Goal: Information Seeking & Learning: Check status

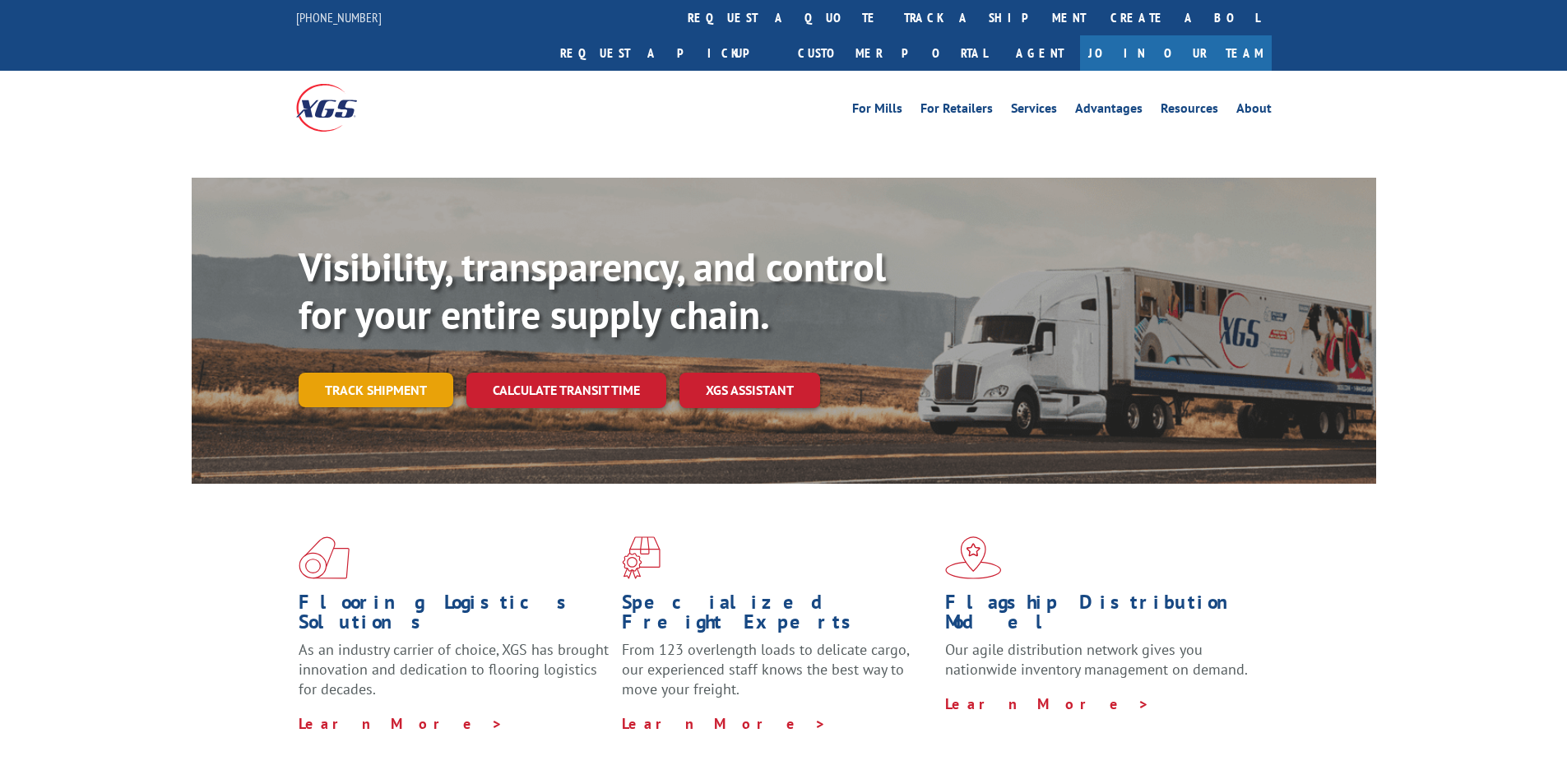
click at [421, 372] on link "Track shipment" at bounding box center [376, 389] width 155 height 35
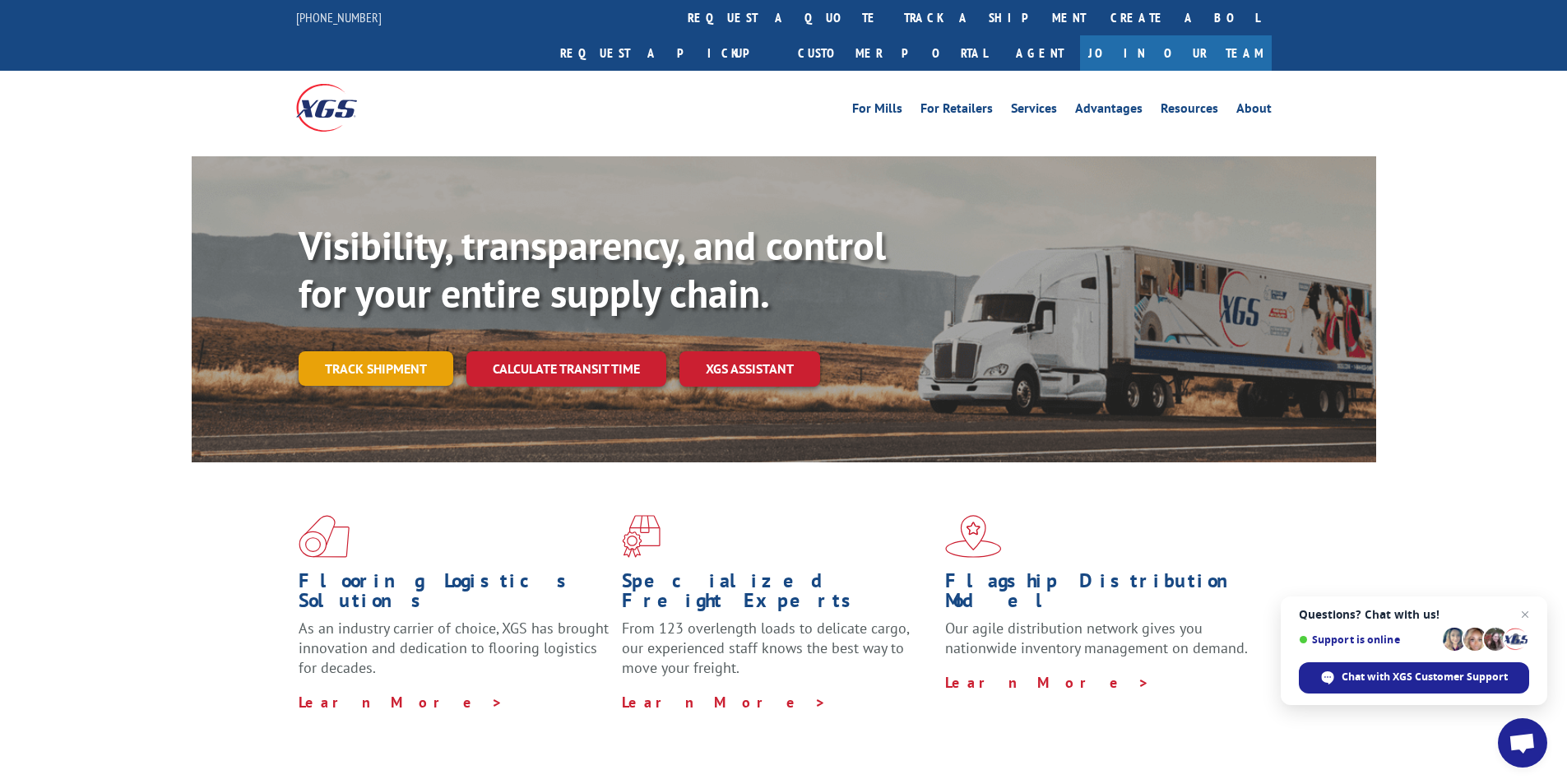
click at [363, 351] on link "Track shipment" at bounding box center [376, 368] width 155 height 35
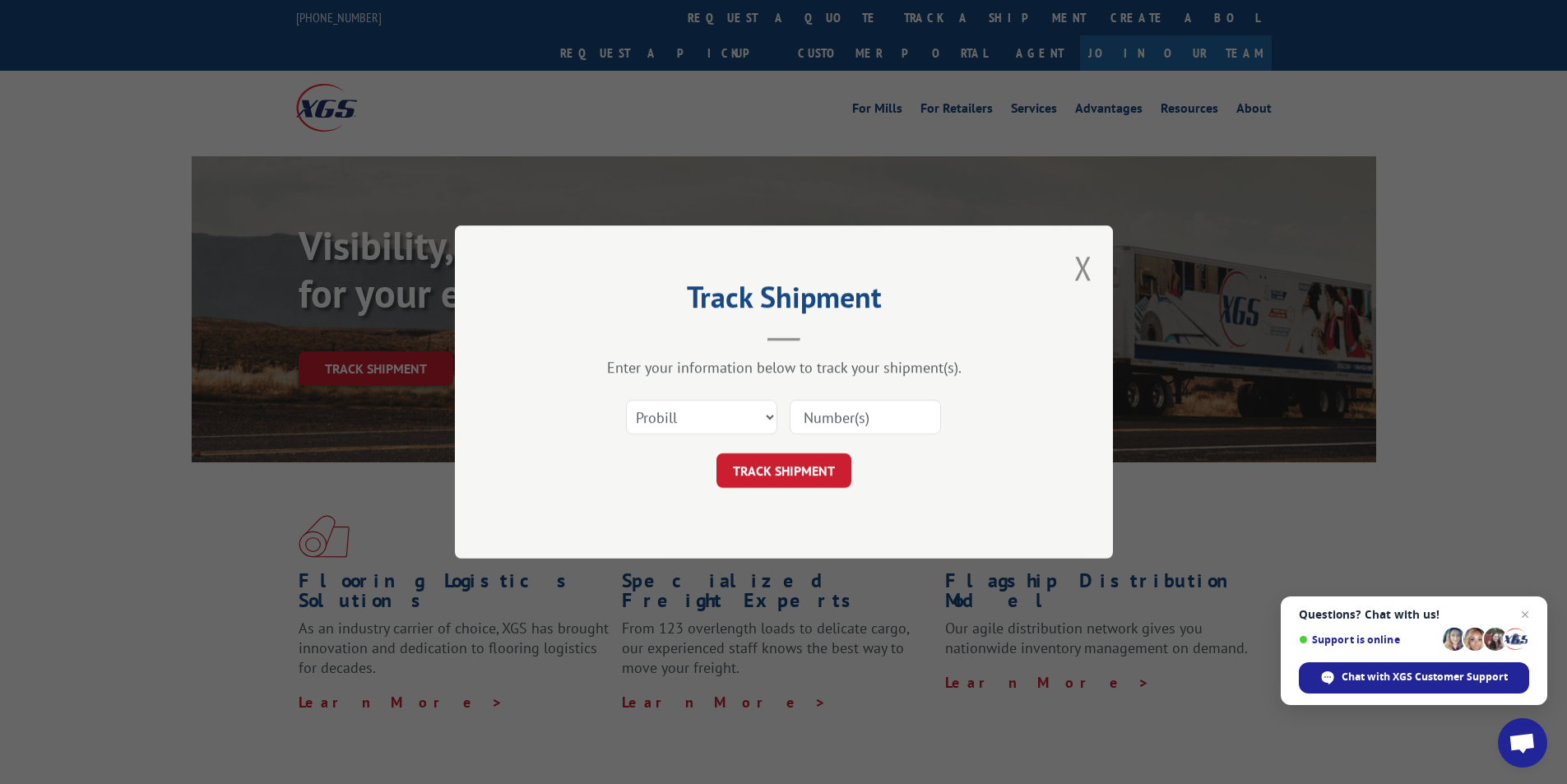
click at [897, 412] on input at bounding box center [865, 417] width 151 height 35
paste input "17592422"
type input "17592422"
click at [769, 458] on button "TRACK SHIPMENT" at bounding box center [784, 470] width 135 height 35
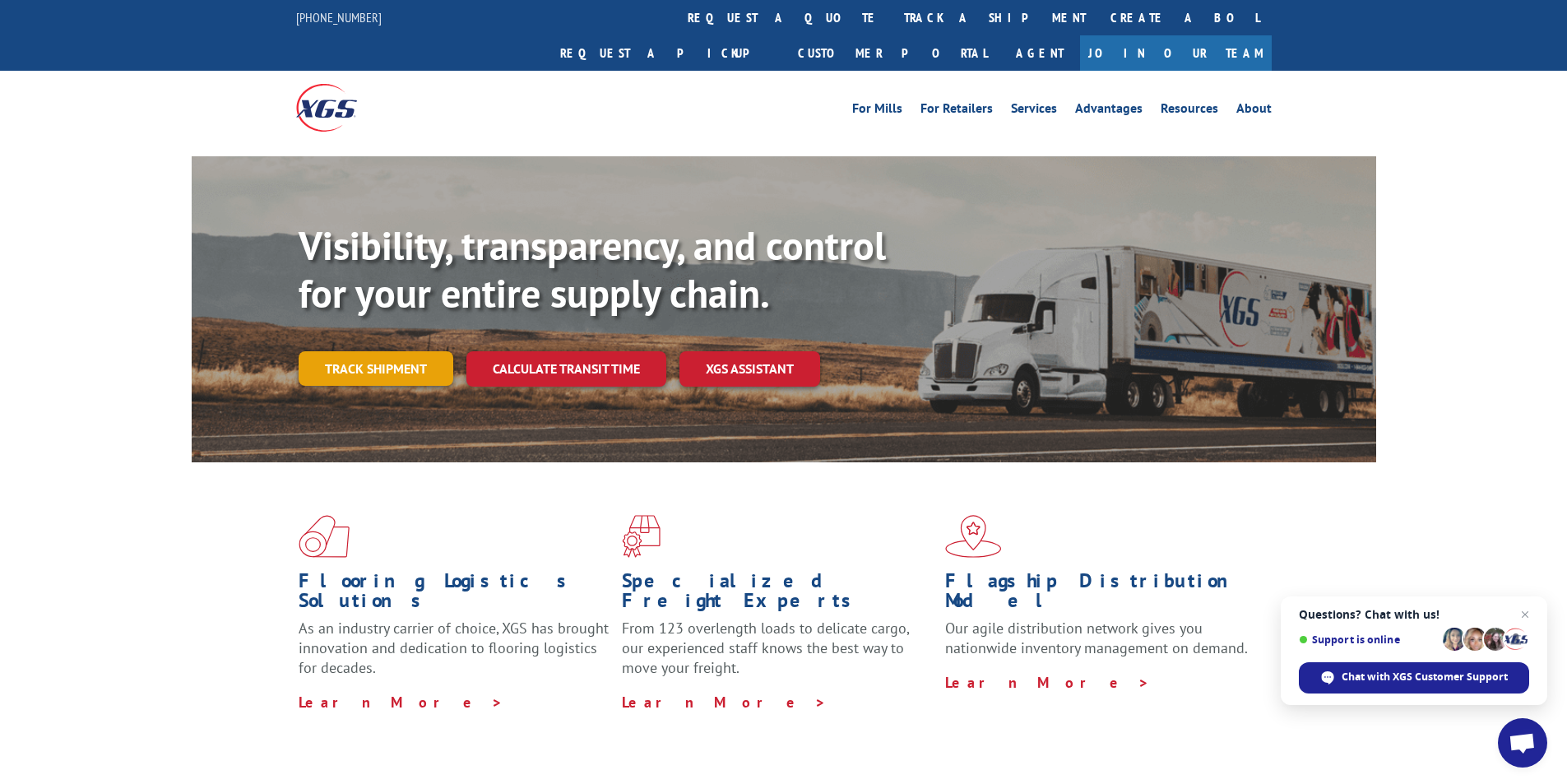
click at [395, 351] on link "Track shipment" at bounding box center [376, 368] width 155 height 35
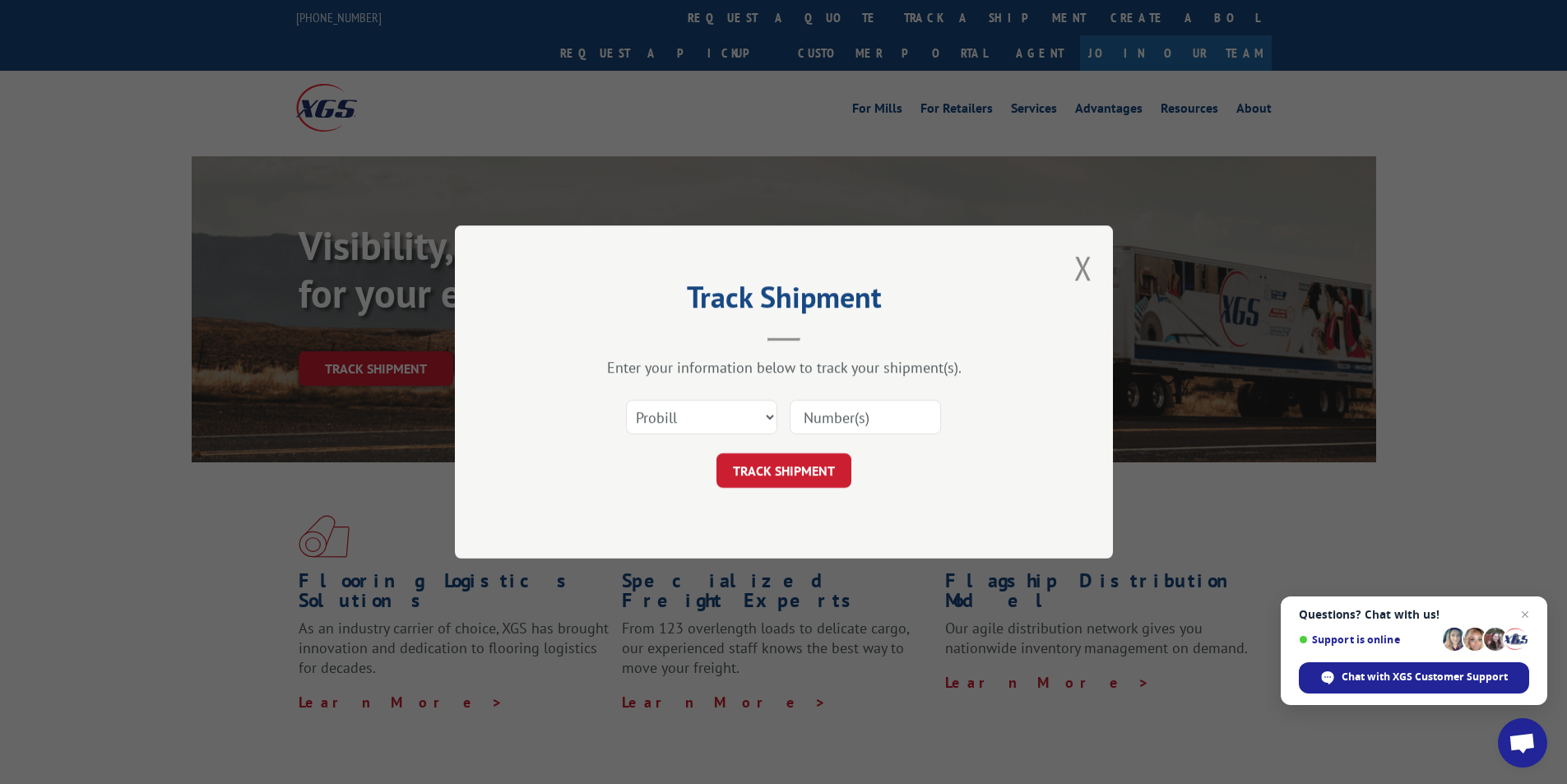
drag, startPoint x: 867, startPoint y: 403, endPoint x: 867, endPoint y: 412, distance: 9.0
click at [867, 410] on input at bounding box center [865, 417] width 151 height 35
paste input "17591102"
type input "17591102"
click at [795, 470] on button "TRACK SHIPMENT" at bounding box center [784, 470] width 135 height 35
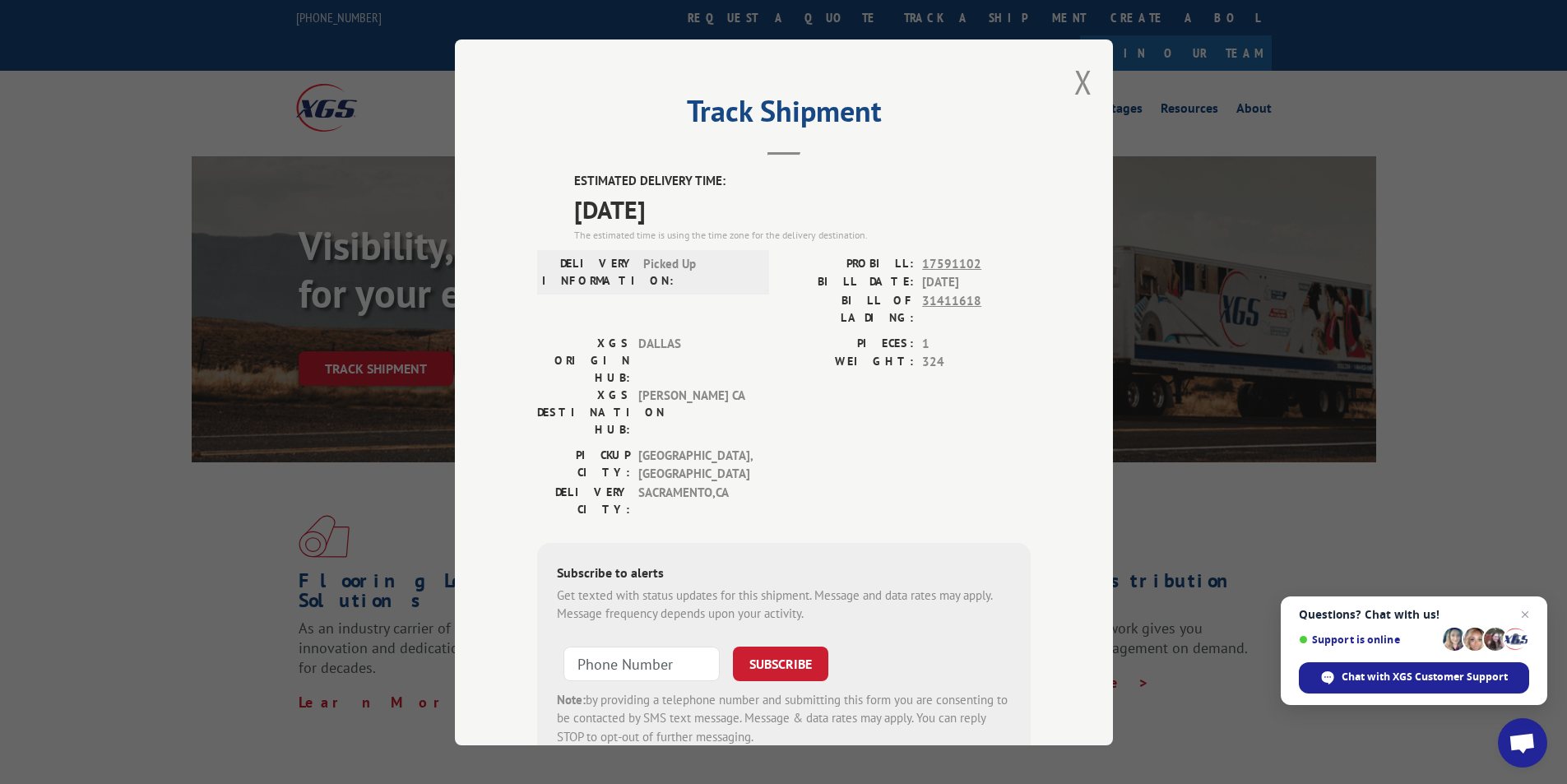
click at [1447, 185] on div "Track Shipment ESTIMATED DELIVERY TIME: [DATE] The estimated time is using the …" at bounding box center [784, 392] width 1567 height 784
